Goal: Go to known website: Access a specific website the user already knows

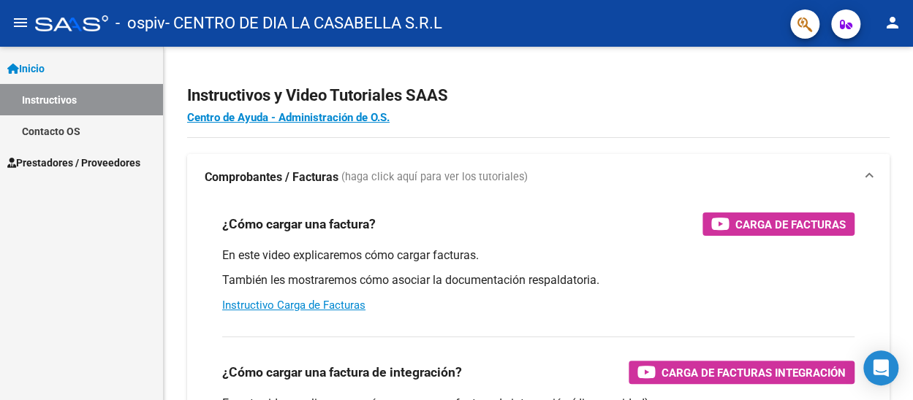
click at [40, 70] on span "Inicio" at bounding box center [25, 69] width 37 height 16
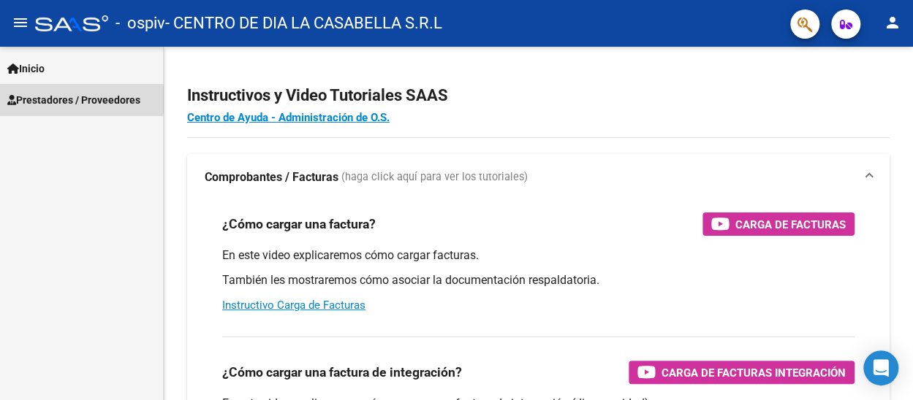
click at [59, 99] on span "Prestadores / Proveedores" at bounding box center [73, 100] width 133 height 16
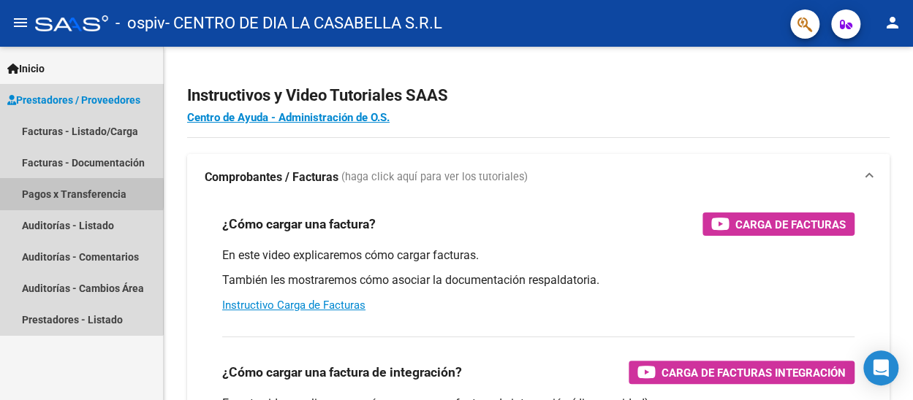
click at [50, 194] on link "Pagos x Transferencia" at bounding box center [81, 193] width 163 height 31
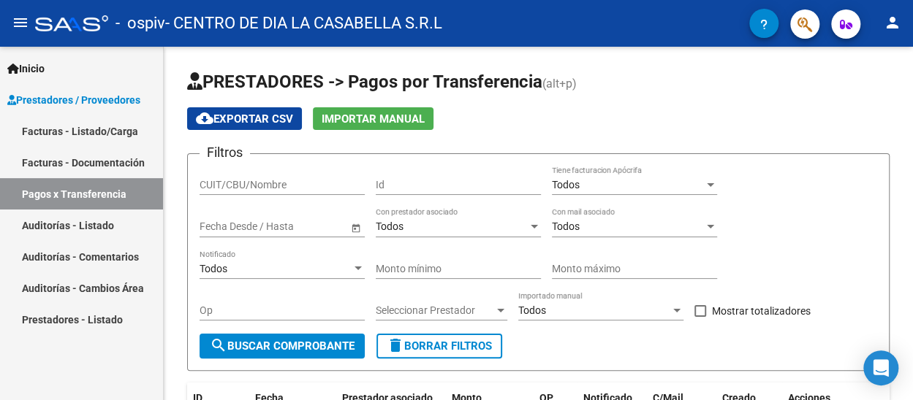
click at [40, 94] on span "Prestadores / Proveedores" at bounding box center [73, 100] width 133 height 16
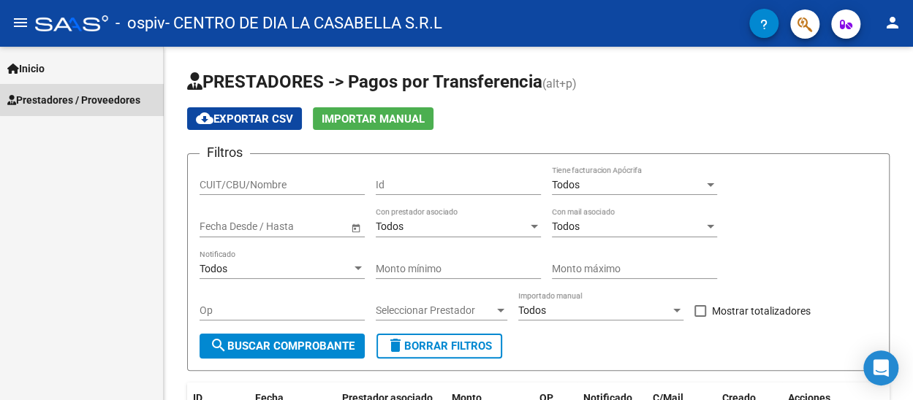
click at [118, 98] on span "Prestadores / Proveedores" at bounding box center [73, 100] width 133 height 16
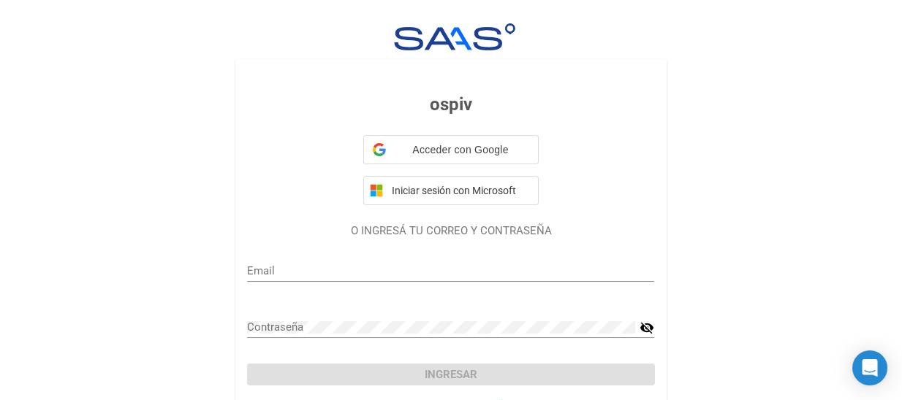
type input "[EMAIL_ADDRESS][DOMAIN_NAME]"
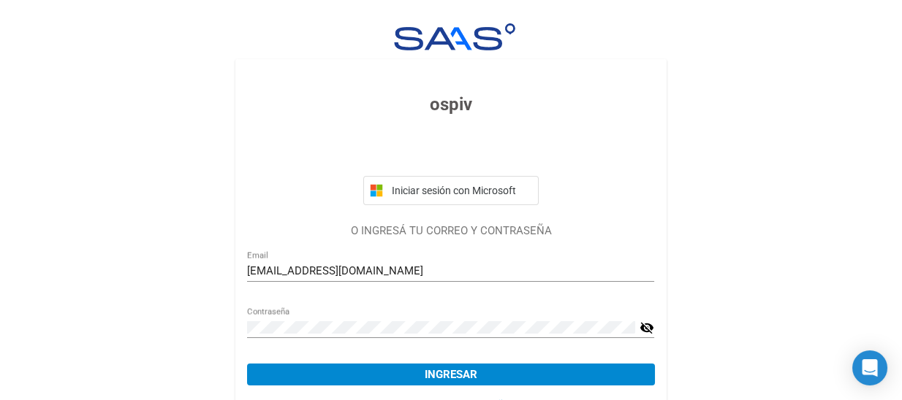
click at [653, 326] on mat-icon "visibility_off" at bounding box center [646, 328] width 15 height 18
